Goal: Navigation & Orientation: Go to known website

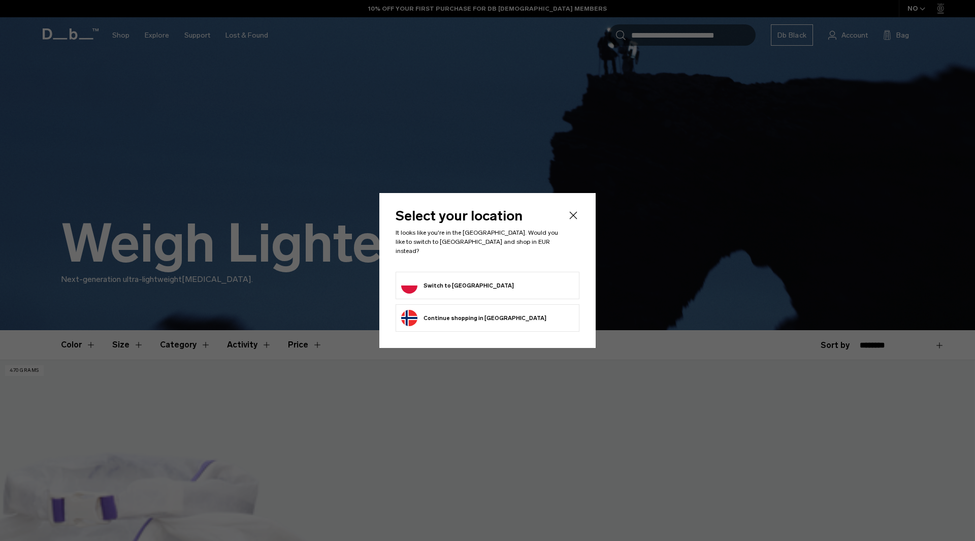
click at [501, 277] on form "Switch to Poland" at bounding box center [487, 285] width 173 height 16
click at [473, 277] on form "Switch to Poland" at bounding box center [487, 285] width 173 height 16
click at [460, 277] on button "Switch to Poland" at bounding box center [457, 285] width 113 height 16
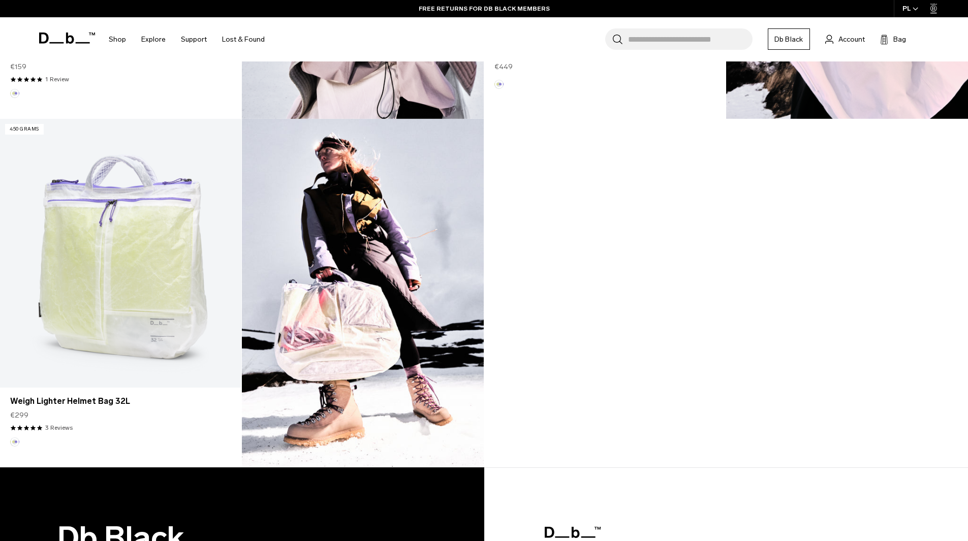
scroll to position [944, 0]
